Goal: Find specific page/section: Find specific page/section

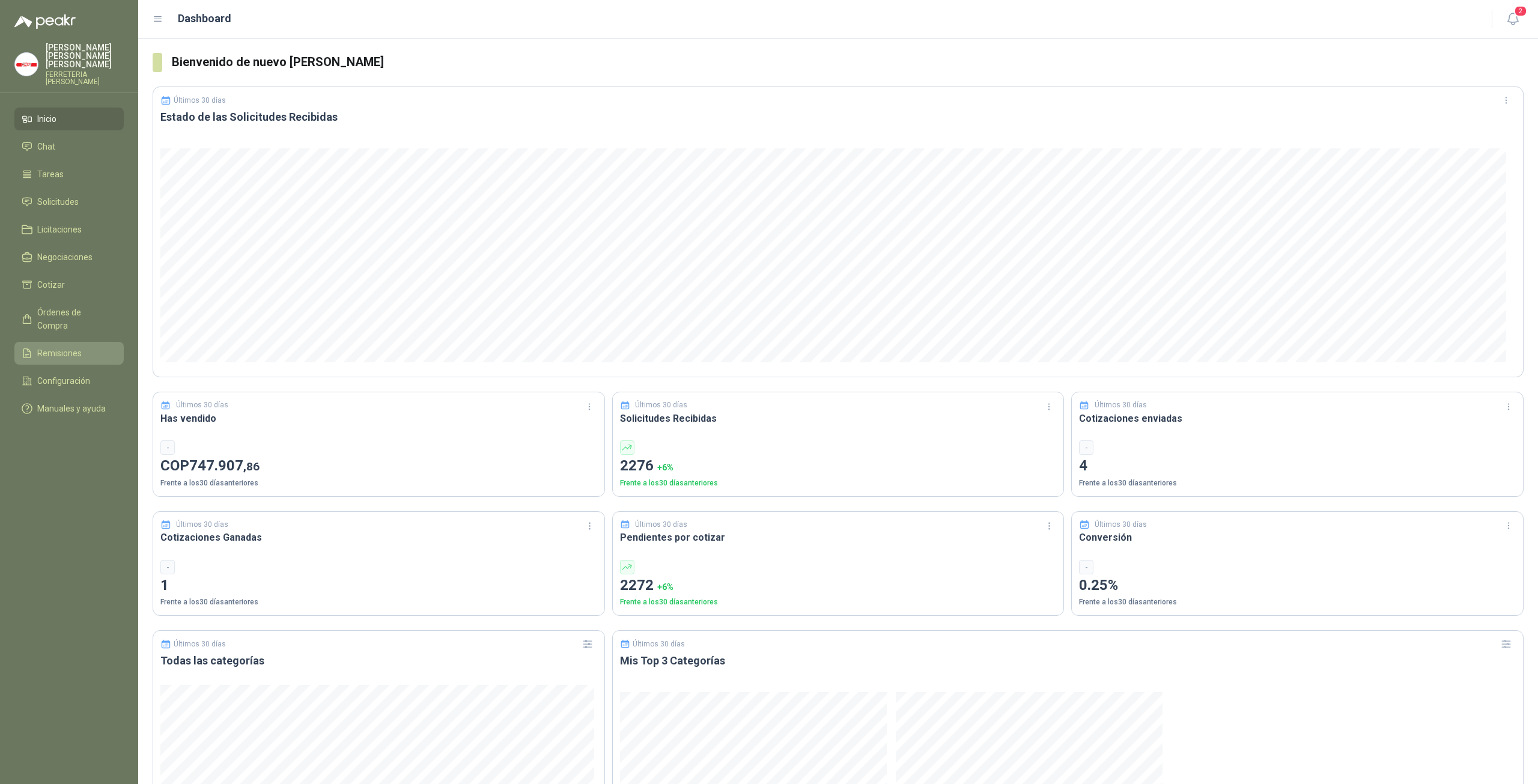
click at [72, 346] on span "Remisiones" at bounding box center [60, 353] width 45 height 13
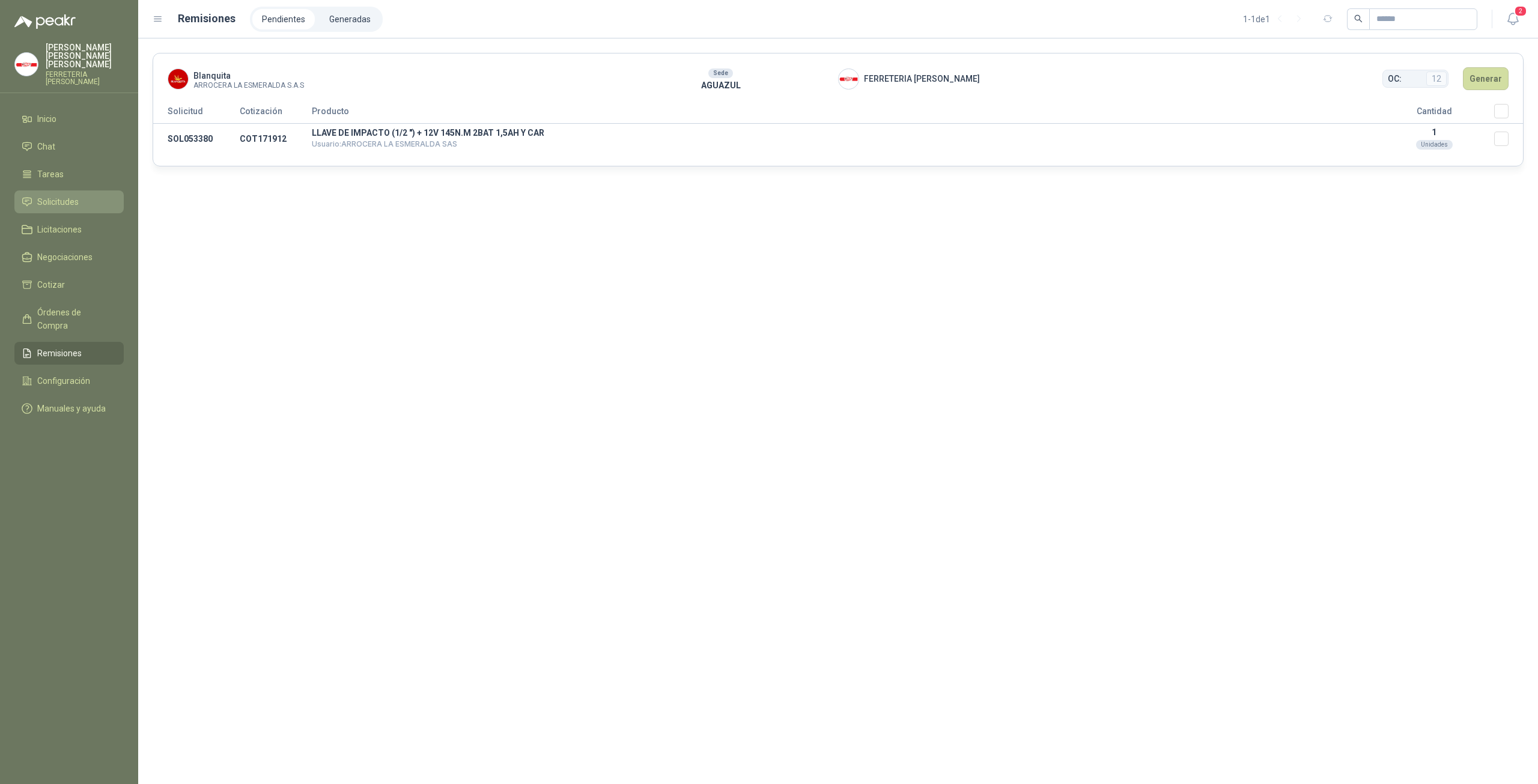
click at [69, 200] on link "Solicitudes" at bounding box center [69, 202] width 109 height 23
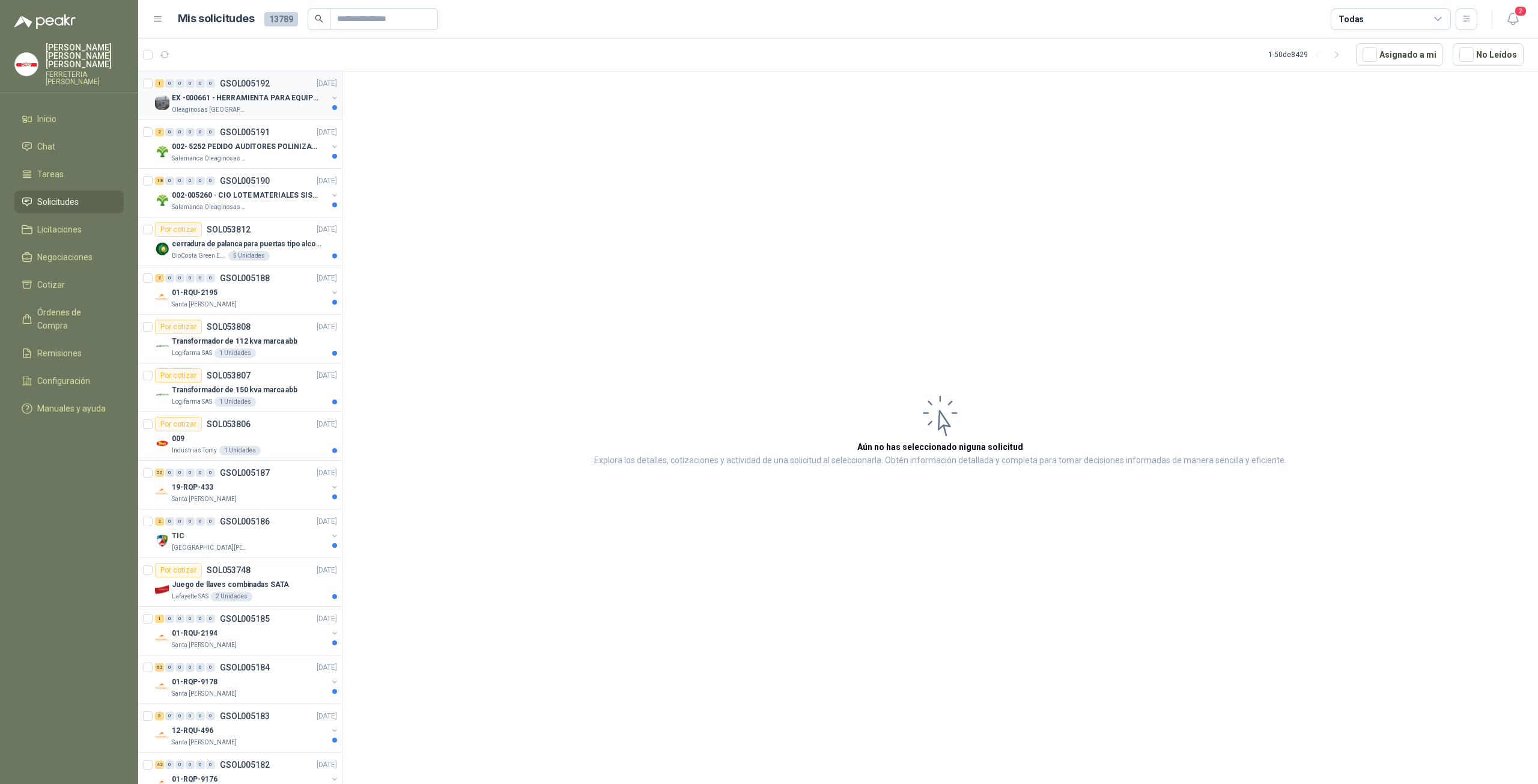
click at [208, 94] on p "EX -000661 - HERRAMIENTA PARA EQUIPO MECANICO PLAN" at bounding box center [247, 98] width 149 height 11
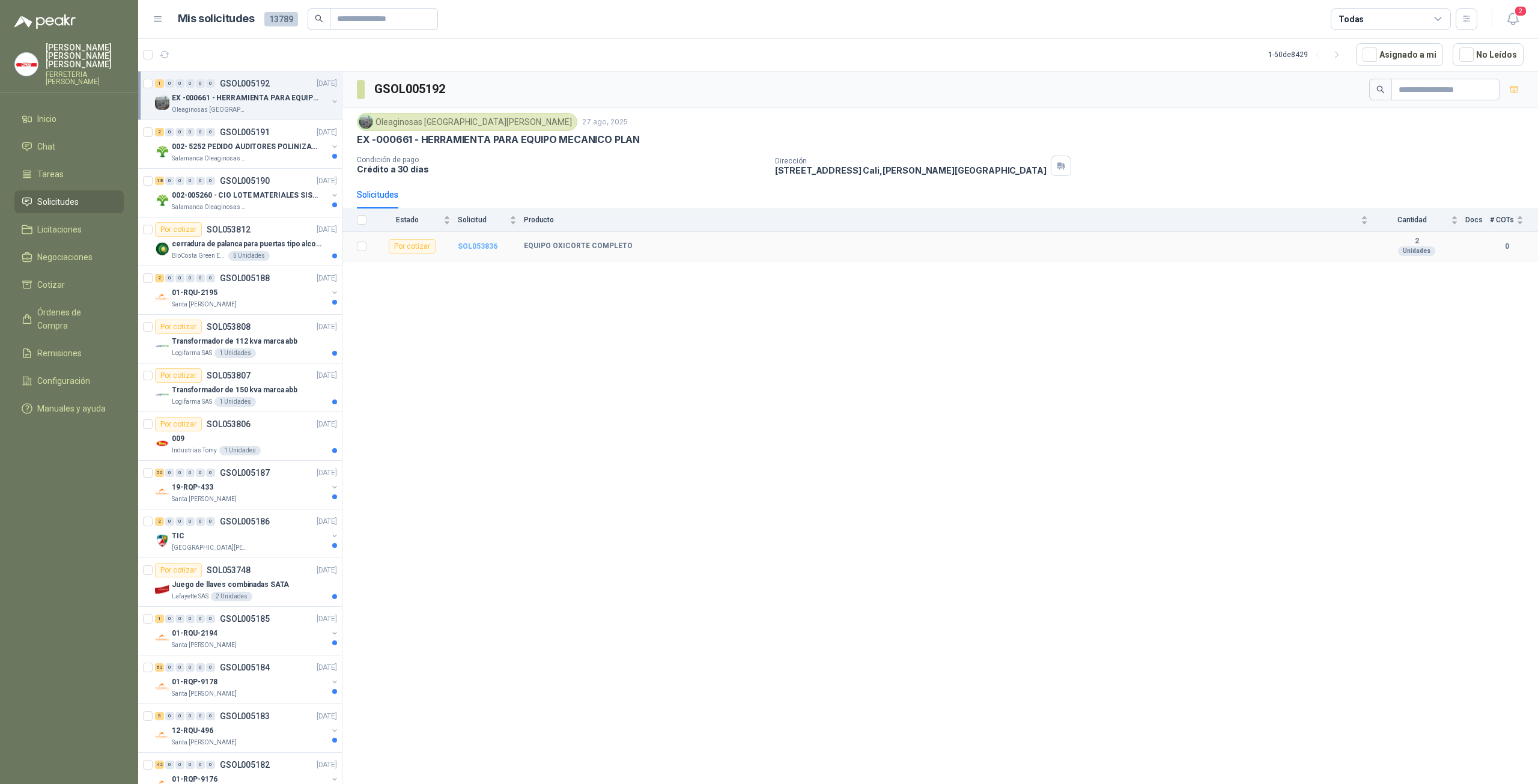
click at [473, 243] on b "SOL053836" at bounding box center [477, 246] width 40 height 8
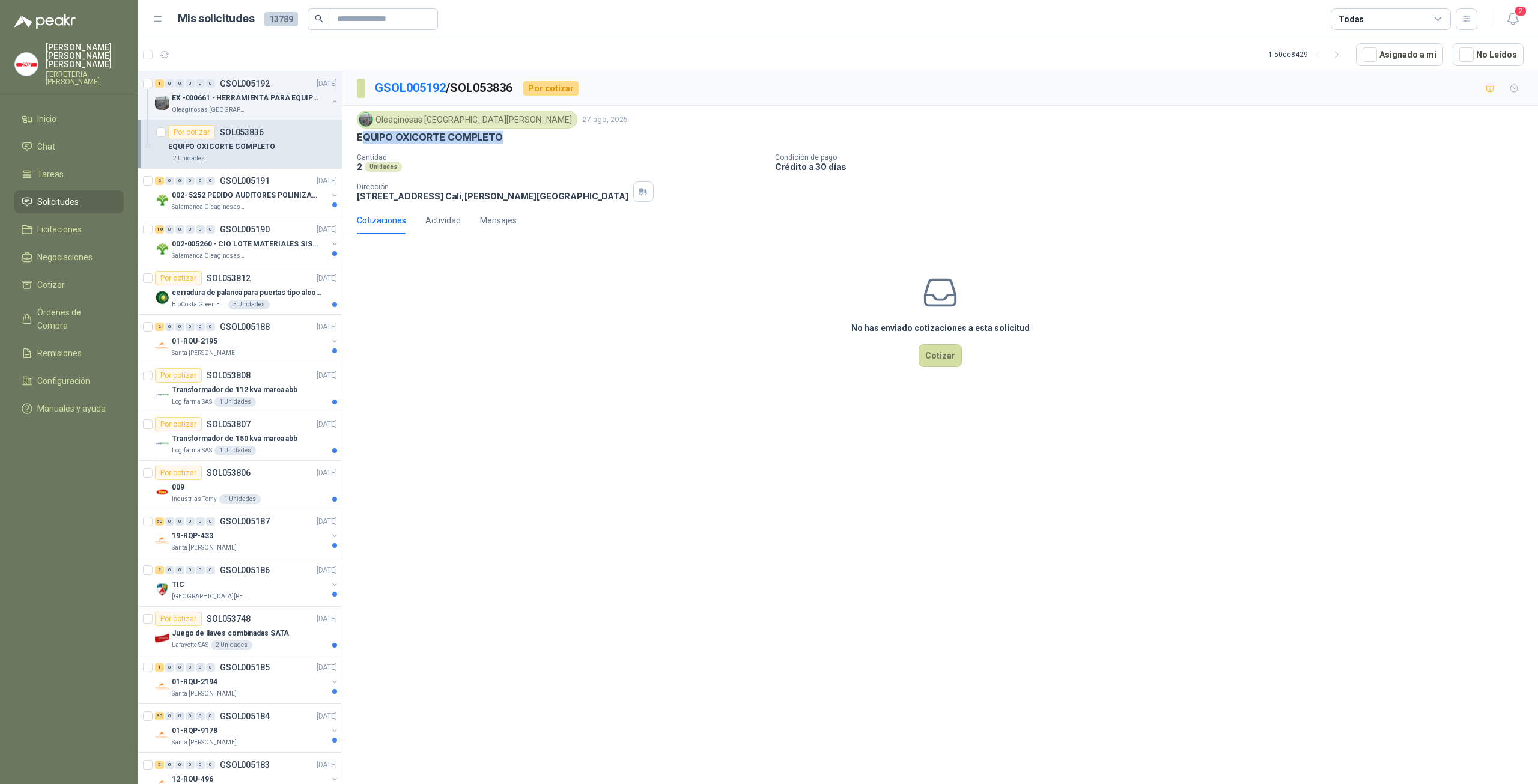
drag, startPoint x: 505, startPoint y: 137, endPoint x: 363, endPoint y: 136, distance: 142.0
click at [363, 136] on div "EQUIPO OXICORTE COMPLETO" at bounding box center [940, 137] width 1167 height 13
drag, startPoint x: 357, startPoint y: 137, endPoint x: 504, endPoint y: 141, distance: 147.1
click at [504, 141] on div "EQUIPO OXICORTE COMPLETO" at bounding box center [940, 137] width 1167 height 13
copy p "EQUIPO OXICORTE COMPLETO"
